Goal: Information Seeking & Learning: Learn about a topic

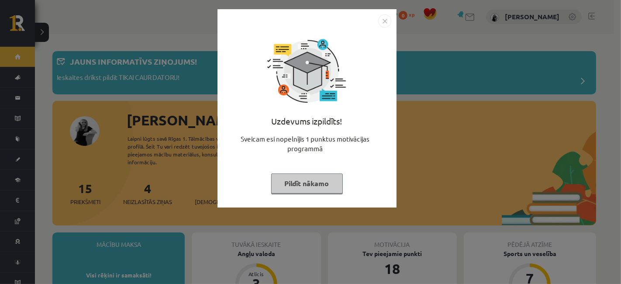
click at [323, 186] on button "Pildīt nākamo" at bounding box center [307, 183] width 72 height 20
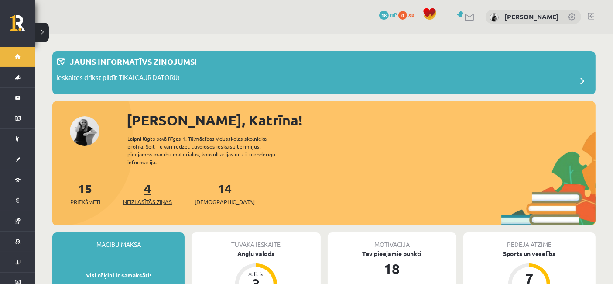
click at [151, 197] on span "Neizlasītās ziņas" at bounding box center [147, 201] width 49 height 9
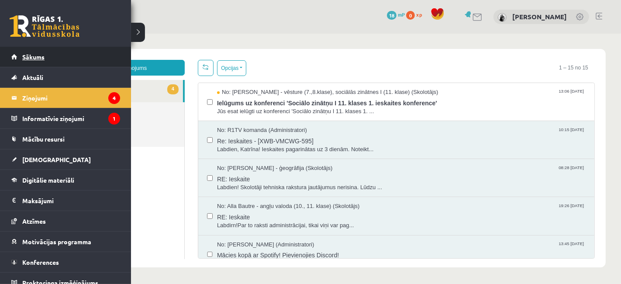
click at [19, 60] on link "Sākums" at bounding box center [65, 57] width 109 height 20
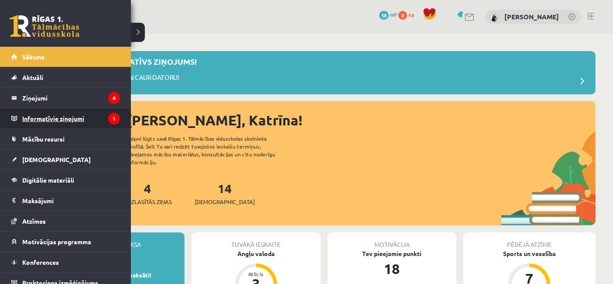
click at [43, 120] on legend "Informatīvie ziņojumi 1" at bounding box center [71, 118] width 98 height 20
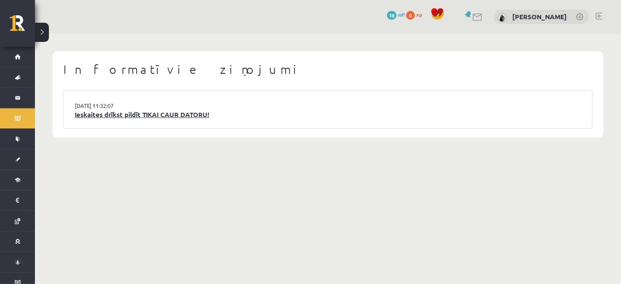
click at [177, 115] on link "Ieskaites drīkst pildīt TIKAI CAUR DATORU!" at bounding box center [328, 115] width 506 height 10
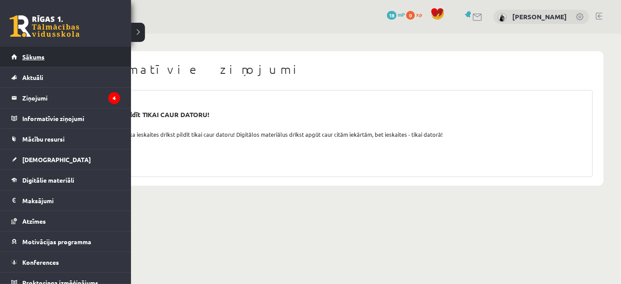
click at [24, 58] on span "Sākums" at bounding box center [33, 57] width 22 height 8
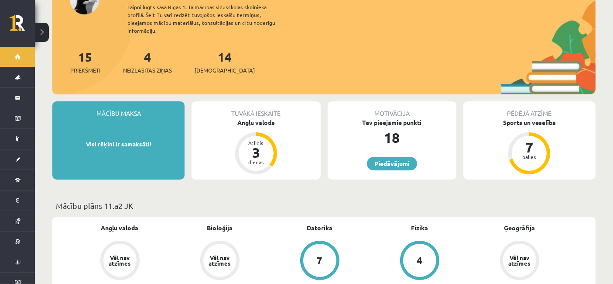
scroll to position [97, 0]
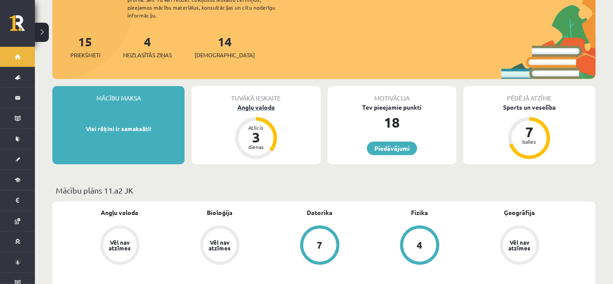
click at [262, 103] on div "Angļu valoda" at bounding box center [256, 107] width 129 height 9
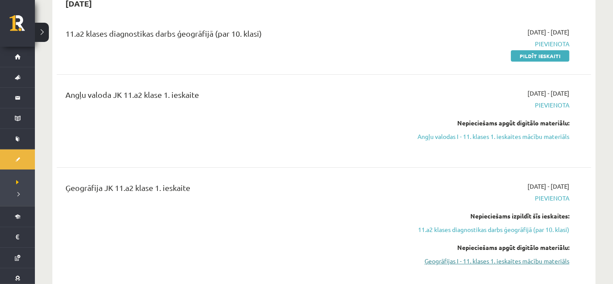
scroll to position [145, 0]
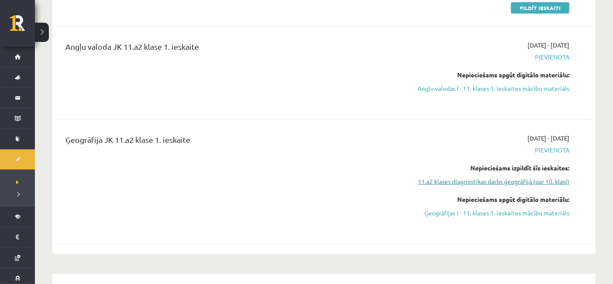
click at [474, 182] on link "11.a2 klases diagnostikas darbs ģeogrāfijā (par 10. klasi)" at bounding box center [489, 181] width 159 height 9
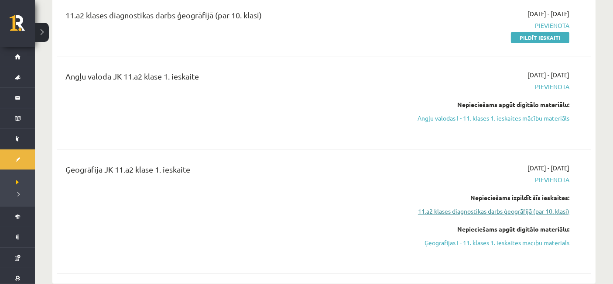
scroll to position [164, 0]
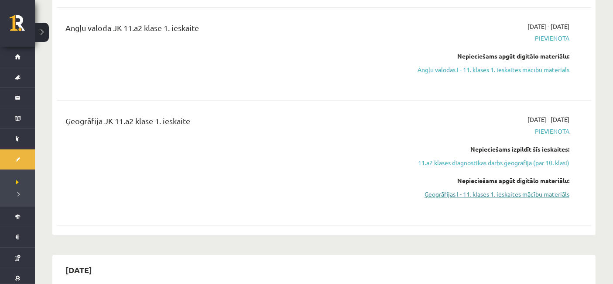
click at [495, 195] on link "Ģeogrāfijas I - 11. klases 1. ieskaites mācību materiāls" at bounding box center [489, 193] width 159 height 9
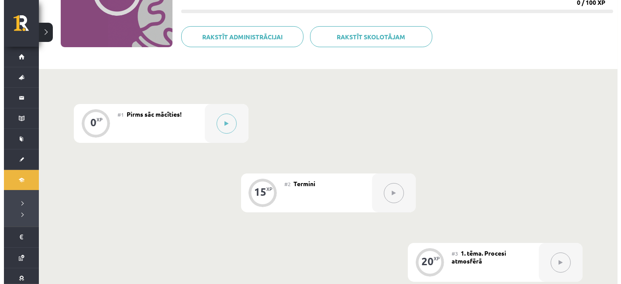
scroll to position [194, 0]
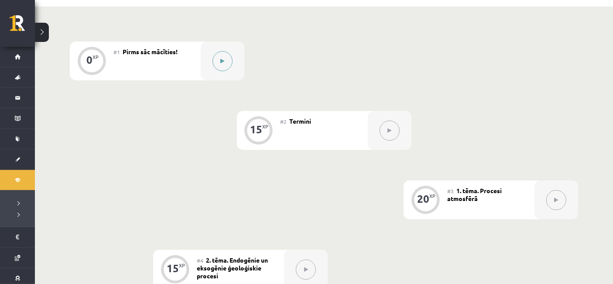
click at [232, 58] on button at bounding box center [223, 61] width 20 height 20
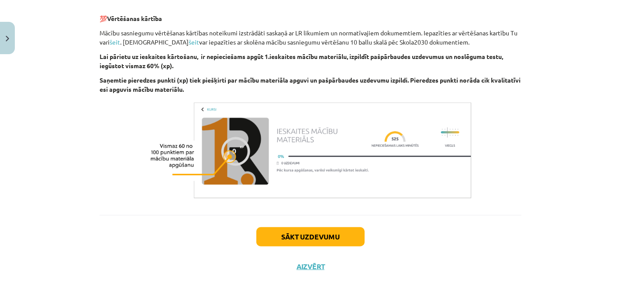
scroll to position [552, 0]
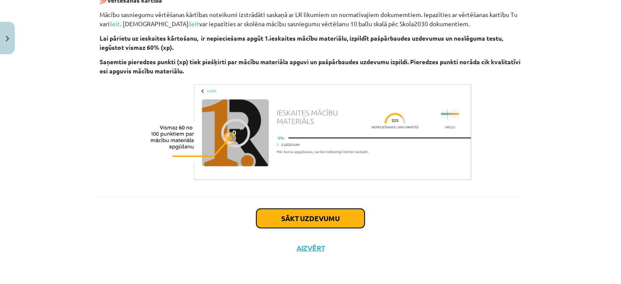
click at [333, 216] on button "Sākt uzdevumu" at bounding box center [310, 218] width 108 height 19
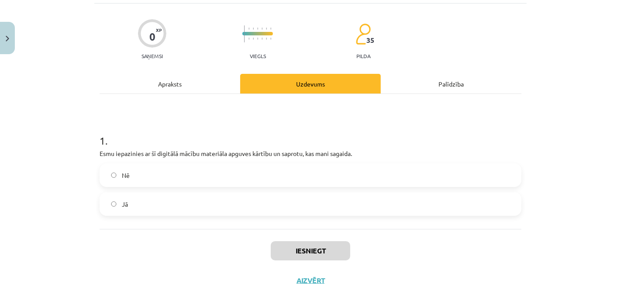
scroll to position [70, 0]
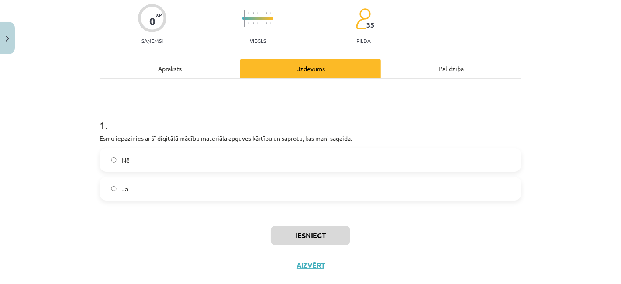
click at [361, 189] on label "Jā" at bounding box center [310, 189] width 420 height 22
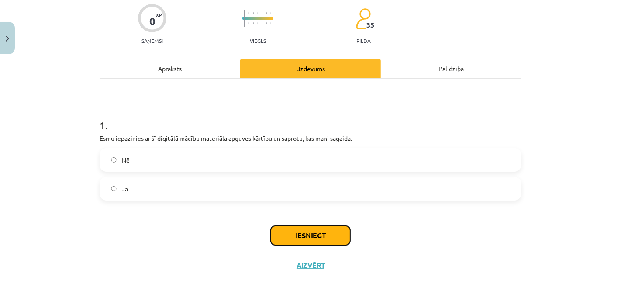
click at [324, 231] on button "Iesniegt" at bounding box center [310, 235] width 79 height 19
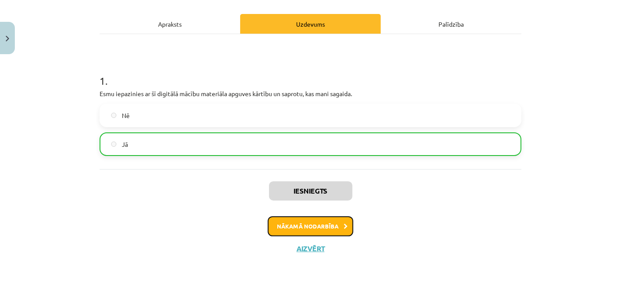
click at [331, 223] on button "Nākamā nodarbība" at bounding box center [311, 226] width 86 height 20
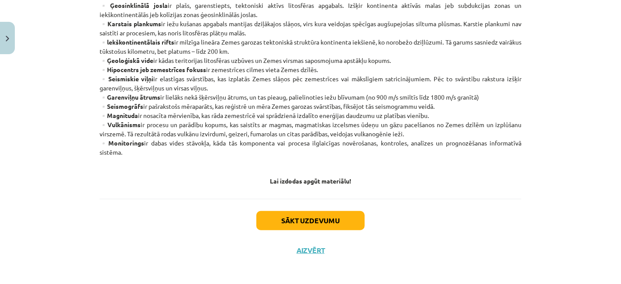
scroll to position [535, 0]
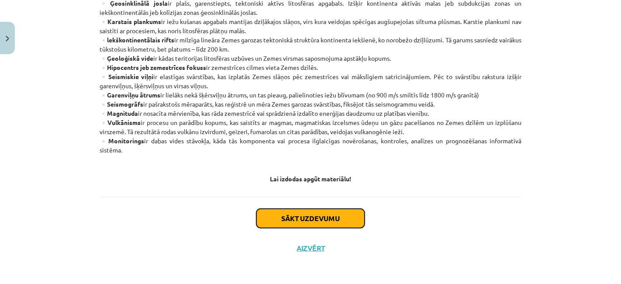
click at [341, 217] on button "Sākt uzdevumu" at bounding box center [310, 218] width 108 height 19
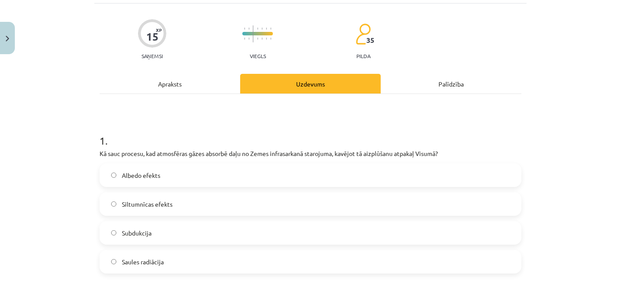
scroll to position [103, 0]
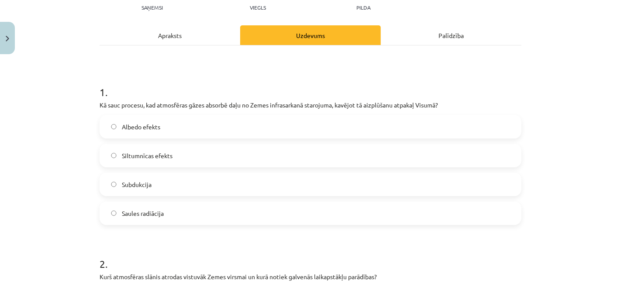
click at [237, 157] on label "Siltumnīcas efekts" at bounding box center [310, 155] width 420 height 22
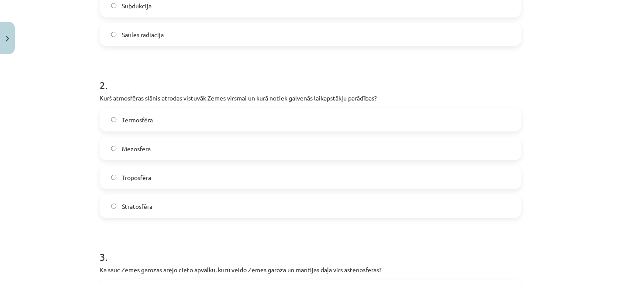
scroll to position [297, 0]
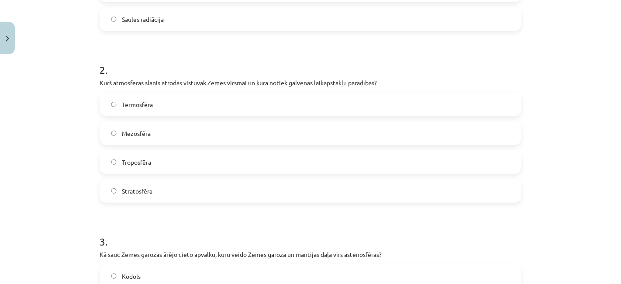
click at [224, 165] on label "Troposfēra" at bounding box center [310, 162] width 420 height 22
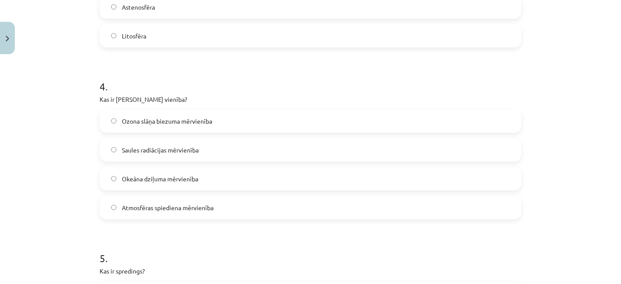
scroll to position [636, 0]
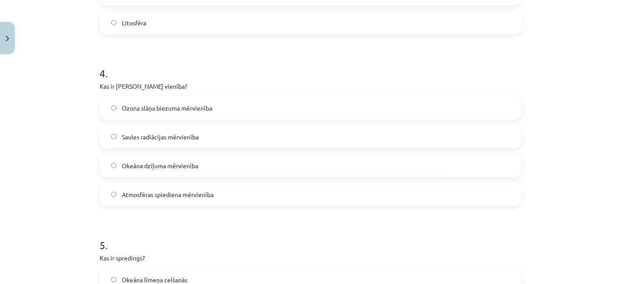
click at [209, 107] on label "Ozona slāņa biezuma mērvienība" at bounding box center [310, 108] width 420 height 22
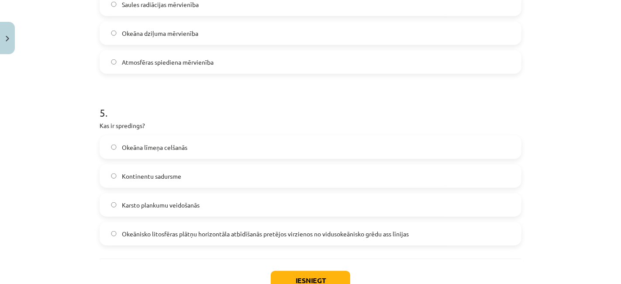
scroll to position [782, 0]
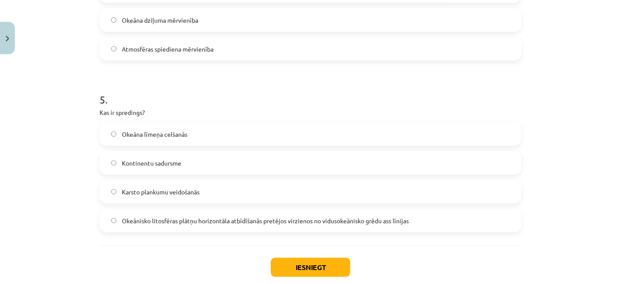
click at [264, 225] on label "Okeānisko litosfēras plātņu horizontāla atbīdīšanās pretējos virzienos no vidus…" at bounding box center [310, 221] width 420 height 22
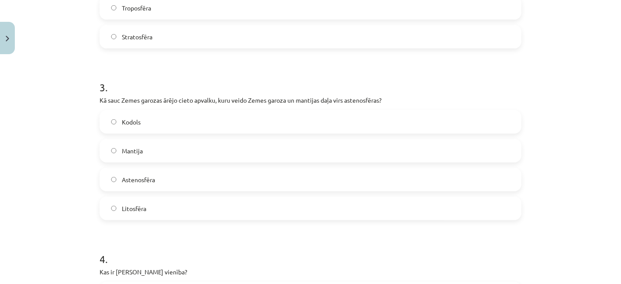
scroll to position [443, 0]
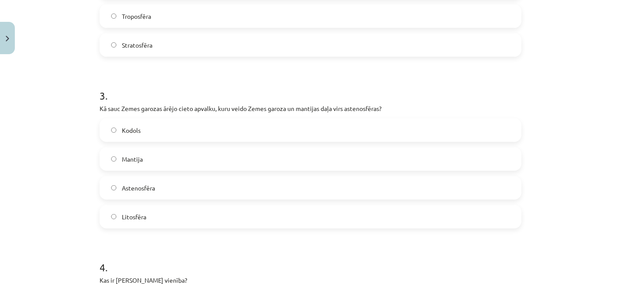
click at [233, 222] on label "Litosfēra" at bounding box center [310, 217] width 420 height 22
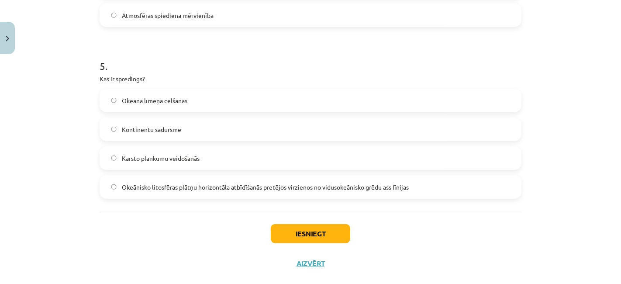
scroll to position [830, 0]
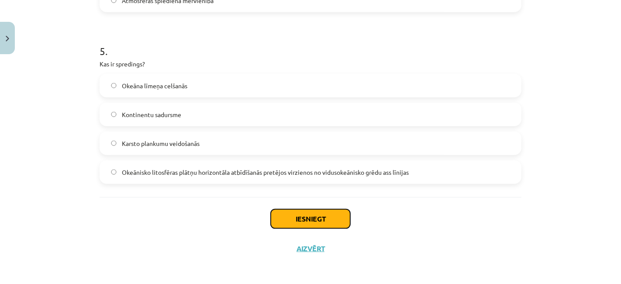
click at [296, 218] on button "Iesniegt" at bounding box center [310, 218] width 79 height 19
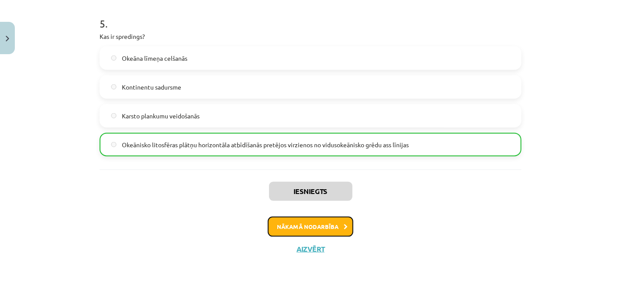
click at [333, 222] on button "Nākamā nodarbība" at bounding box center [311, 227] width 86 height 20
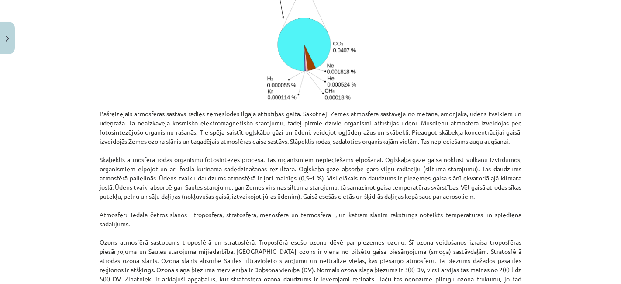
scroll to position [652, 0]
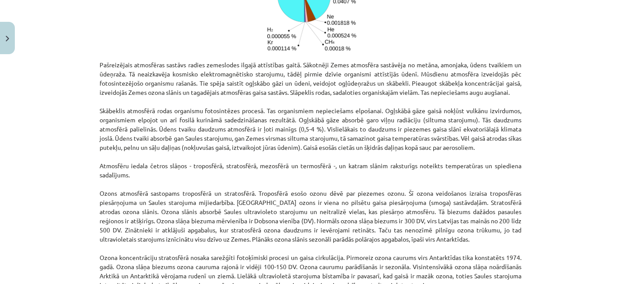
drag, startPoint x: 547, startPoint y: 53, endPoint x: 553, endPoint y: 47, distance: 8.0
click at [547, 53] on div "Mācību tēma: Ģeogrāfijas i - 11. klases 1. ieskaites mācību materiāls #3 1. tēm…" at bounding box center [310, 142] width 621 height 284
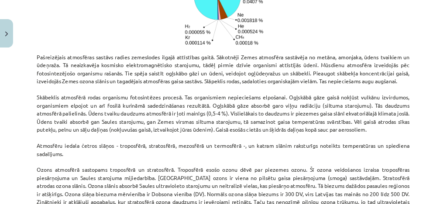
scroll to position [652, 0]
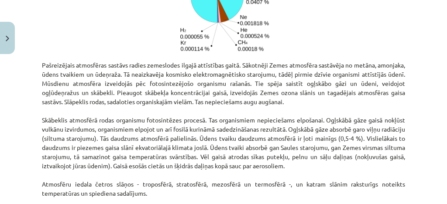
drag, startPoint x: 596, startPoint y: 0, endPoint x: 323, endPoint y: 45, distance: 276.6
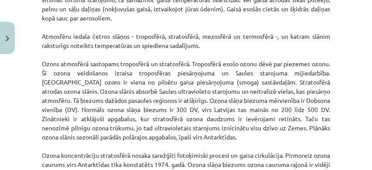
scroll to position [866, 0]
